Goal: Book appointment/travel/reservation

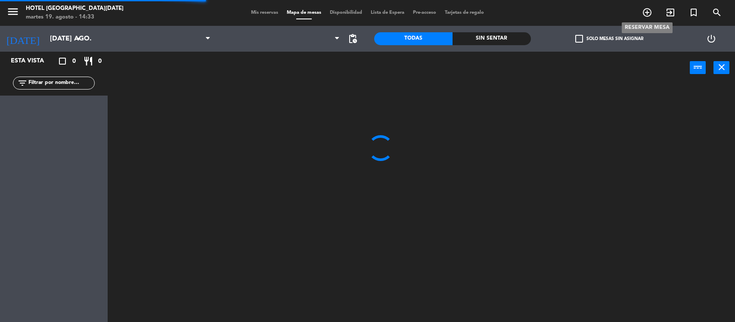
click at [646, 15] on icon "add_circle_outline" at bounding box center [647, 12] width 10 height 10
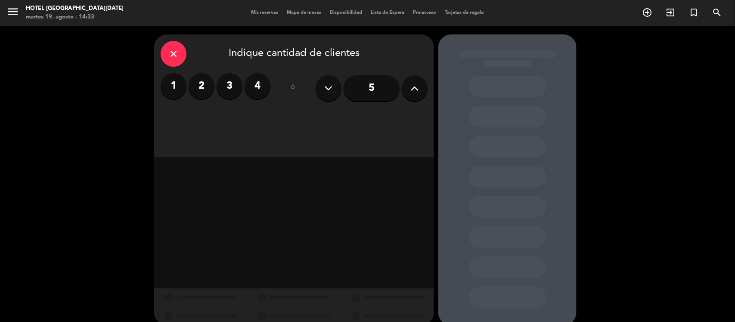
click at [196, 84] on label "2" at bounding box center [202, 86] width 26 height 26
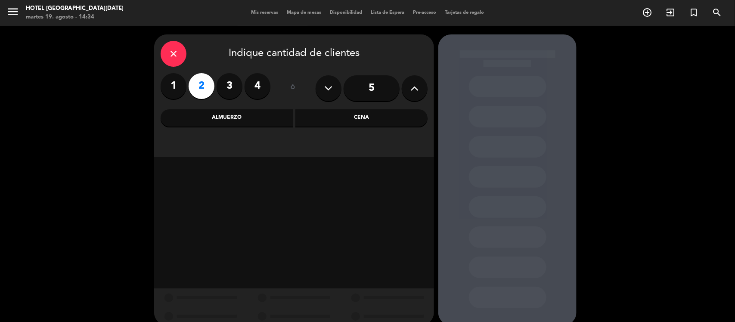
click at [307, 122] on div "Cena" at bounding box center [361, 117] width 133 height 17
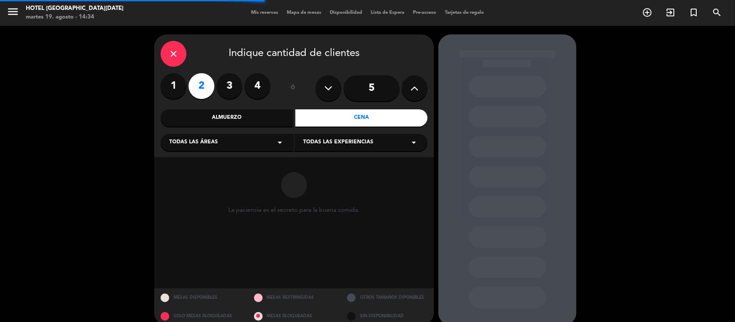
click at [326, 145] on span "Todas las experiencias" at bounding box center [338, 142] width 70 height 9
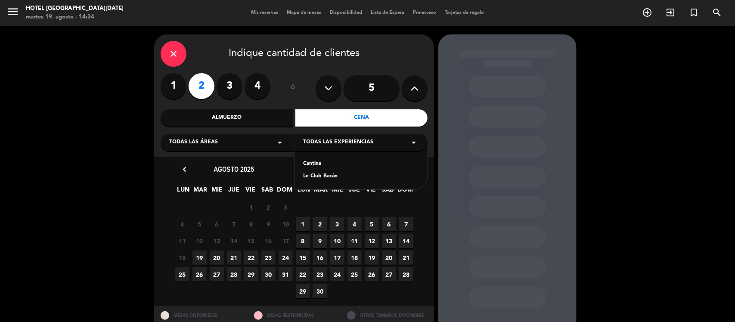
click at [326, 175] on div "Le Club Bacán" at bounding box center [361, 176] width 116 height 9
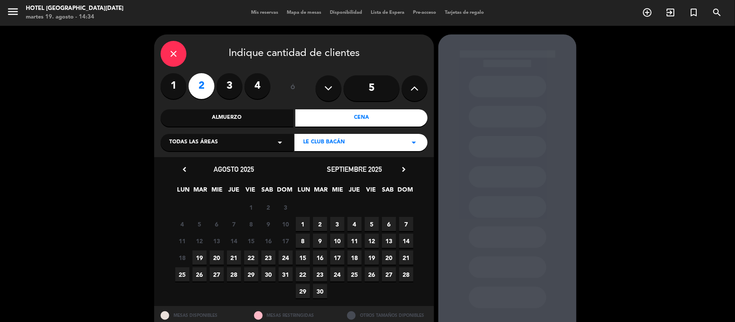
click at [336, 221] on span "3" at bounding box center [337, 224] width 14 height 14
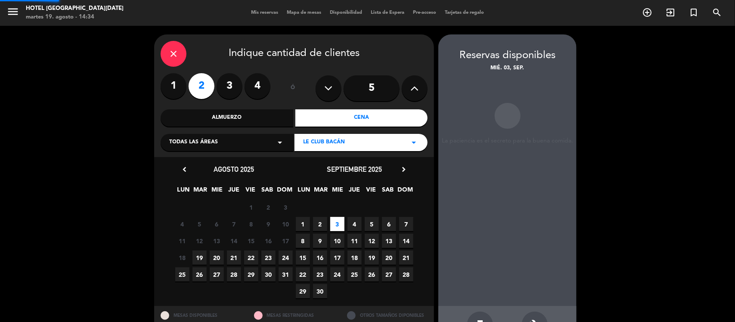
scroll to position [29, 0]
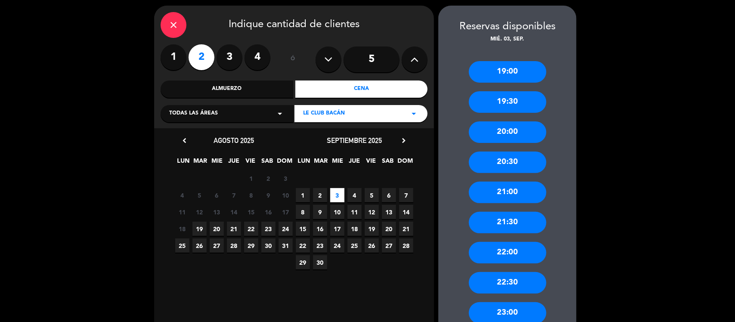
click at [524, 70] on div "19:00" at bounding box center [508, 72] width 78 height 22
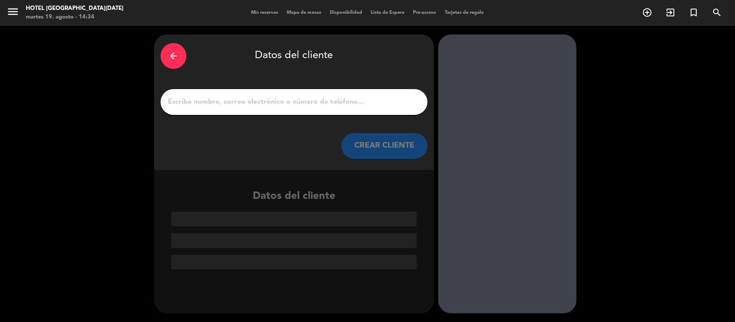
click at [364, 100] on input "1" at bounding box center [294, 102] width 254 height 12
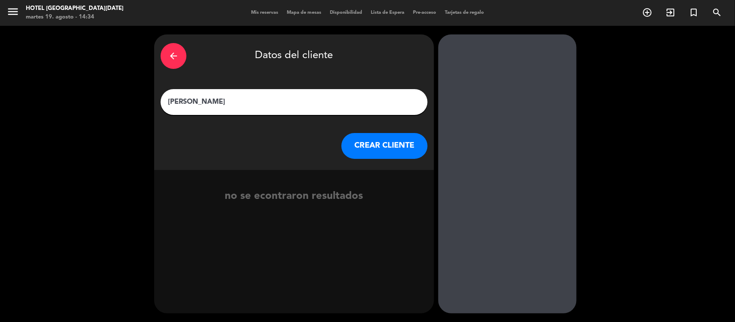
type input "[PERSON_NAME]"
click at [403, 143] on button "CREAR CLIENTE" at bounding box center [384, 146] width 86 height 26
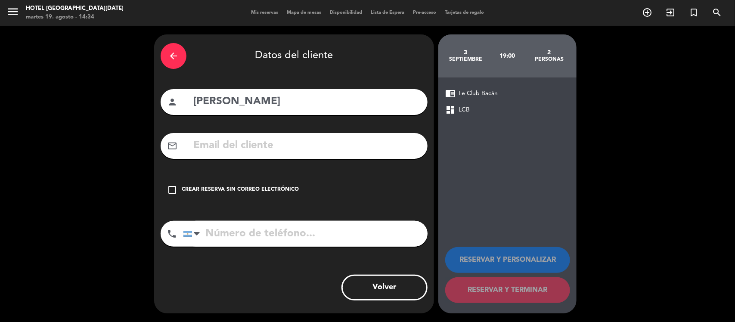
click at [289, 190] on div "Crear reserva sin correo electrónico" at bounding box center [240, 190] width 117 height 9
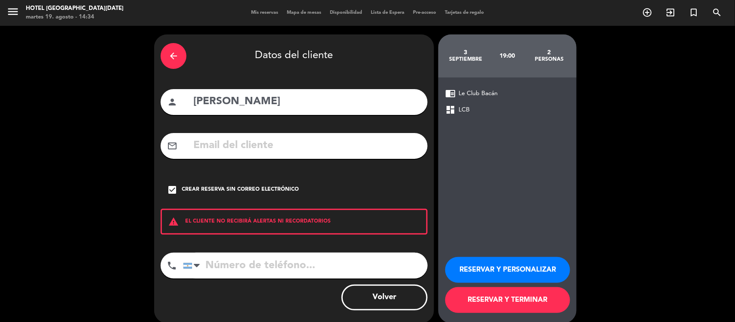
click at [296, 268] on input "tel" at bounding box center [305, 266] width 245 height 26
click at [286, 262] on input "tel" at bounding box center [305, 266] width 245 height 26
paste input "1123471530"
type input "1123471530"
click at [490, 294] on button "RESERVAR Y TERMINAR" at bounding box center [507, 300] width 125 height 26
